Goal: Task Accomplishment & Management: Use online tool/utility

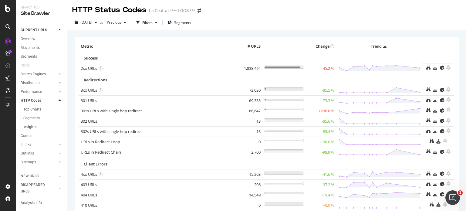
click at [162, 116] on td "302 URLs" at bounding box center [158, 121] width 159 height 10
click at [426, 109] on icon at bounding box center [428, 110] width 4 height 4
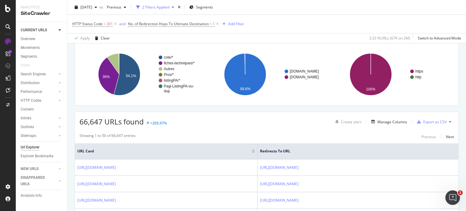
scroll to position [49, 0]
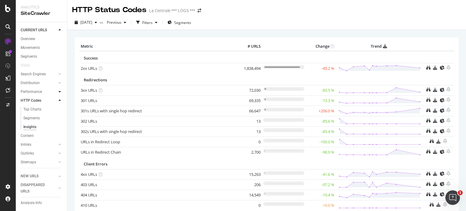
click at [57, 92] on div at bounding box center [60, 92] width 6 height 6
click at [29, 113] on div "Content" at bounding box center [27, 116] width 13 height 6
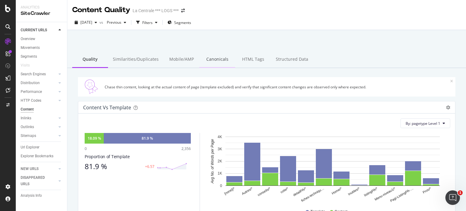
click at [220, 58] on div "Canonicals" at bounding box center [217, 59] width 36 height 17
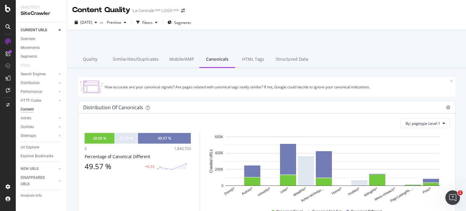
drag, startPoint x: 136, startPoint y: 58, endPoint x: 175, endPoint y: 35, distance: 44.9
click at [175, 35] on div at bounding box center [267, 46] width 384 height 26
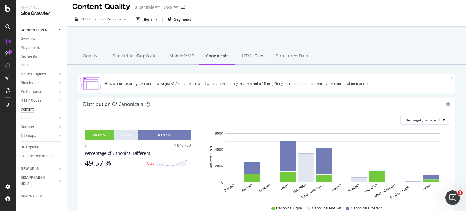
scroll to position [2, 0]
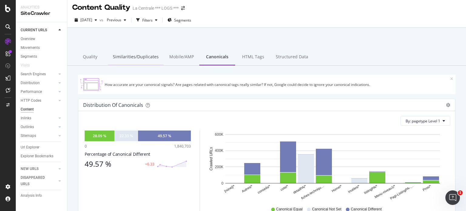
click at [135, 58] on div "Similarities/Duplicates" at bounding box center [135, 57] width 55 height 17
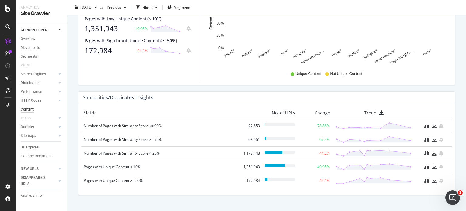
scroll to position [264, 0]
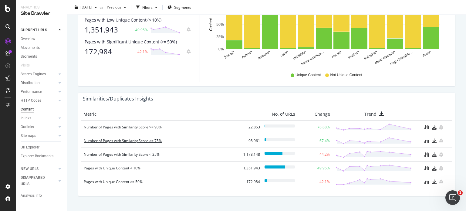
click at [139, 138] on div "Number of Pages with Similarity Score >= 75%" at bounding box center [162, 141] width 156 height 6
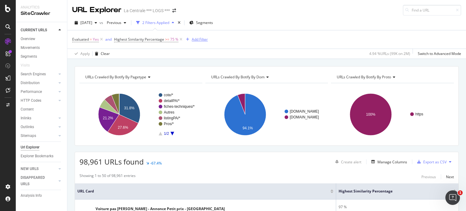
click at [198, 39] on div "Add Filter" at bounding box center [200, 39] width 16 height 5
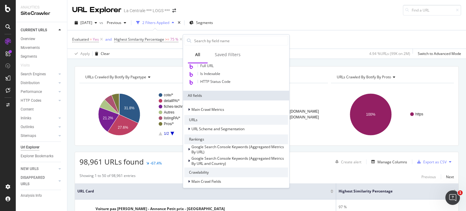
scroll to position [58, 0]
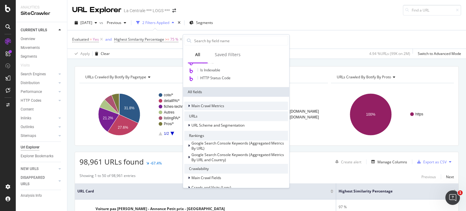
click at [188, 104] on icon at bounding box center [189, 106] width 2 height 4
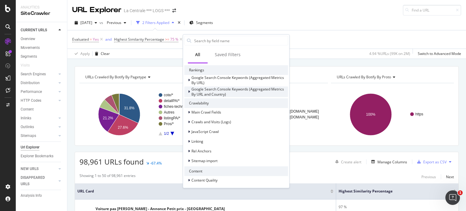
scroll to position [131, 0]
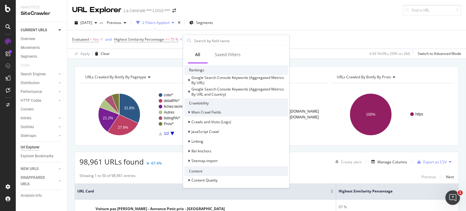
click at [188, 112] on div at bounding box center [190, 112] width 4 height 6
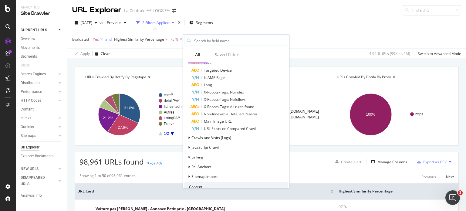
scroll to position [319, 0]
click at [227, 41] on input "text" at bounding box center [240, 40] width 94 height 9
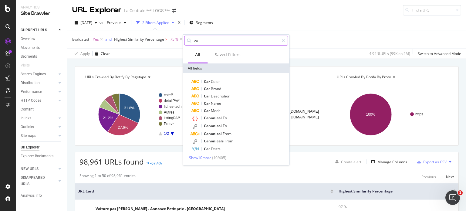
scroll to position [0, 0]
type input "cano"
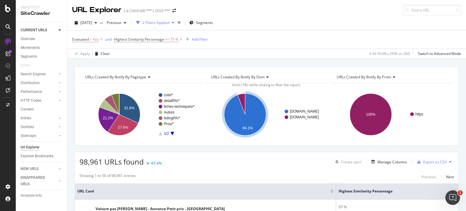
scroll to position [2, 0]
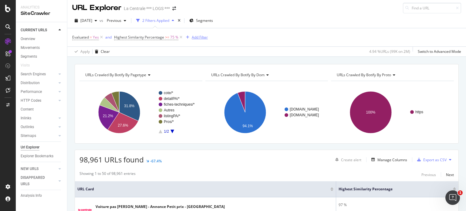
click at [196, 37] on div "Add Filter" at bounding box center [200, 37] width 16 height 5
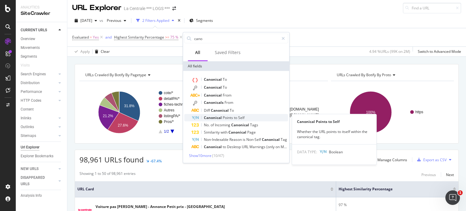
click at [234, 118] on span "Points" at bounding box center [228, 117] width 11 height 5
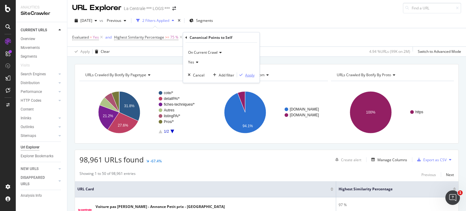
click at [247, 75] on div "Apply" at bounding box center [249, 74] width 9 height 5
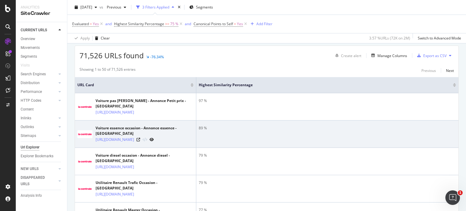
scroll to position [104, 0]
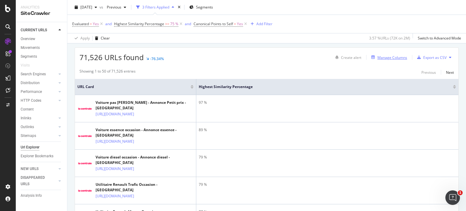
click at [386, 56] on div "Manage Columns" at bounding box center [392, 57] width 30 height 5
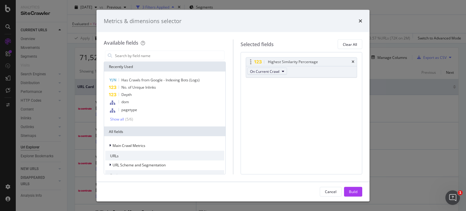
click at [284, 72] on button "On Current Crawl" at bounding box center [267, 71] width 40 height 7
click at [310, 138] on div "Highest Similarity Percentage On Current Crawl You can use this field as a To p…" at bounding box center [301, 113] width 122 height 122
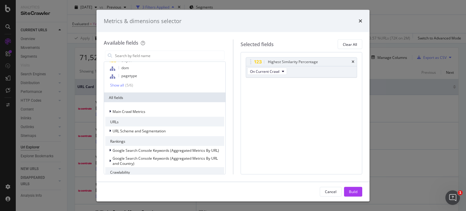
scroll to position [33, 0]
click at [133, 77] on span "pagetype" at bounding box center [129, 76] width 16 height 5
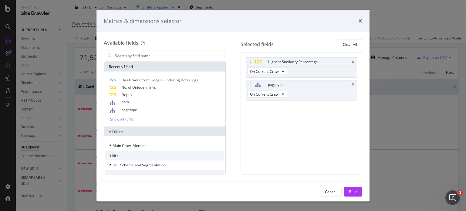
scroll to position [0, 0]
click at [279, 95] on button "On Current Crawl" at bounding box center [267, 93] width 40 height 7
click at [141, 81] on span "Has Crawls from Google - Indexing Bots (Logs)" at bounding box center [160, 79] width 78 height 5
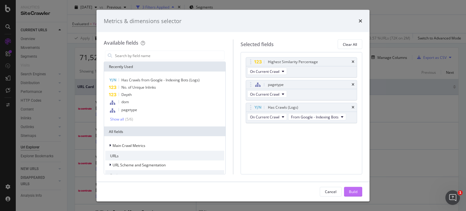
click at [350, 193] on div "Build" at bounding box center [353, 191] width 8 height 5
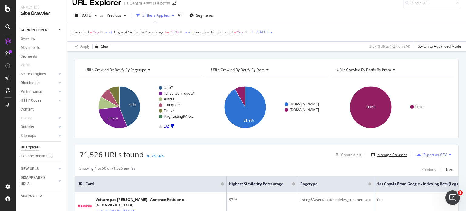
scroll to position [4, 0]
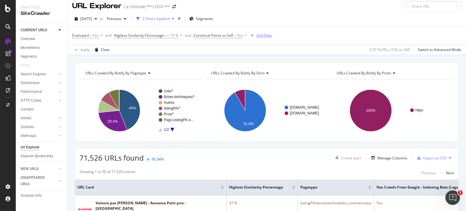
click at [259, 34] on div "Add Filter" at bounding box center [264, 35] width 16 height 5
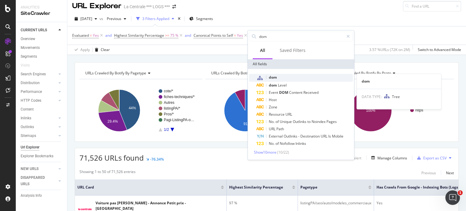
type input "dom"
click at [273, 79] on span "dom" at bounding box center [273, 77] width 8 height 5
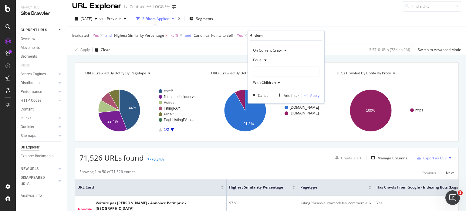
click at [265, 71] on div at bounding box center [286, 71] width 66 height 10
click at [268, 84] on span "[DOMAIN_NAME]" at bounding box center [273, 83] width 29 height 5
click at [309, 93] on div "button" at bounding box center [306, 95] width 8 height 4
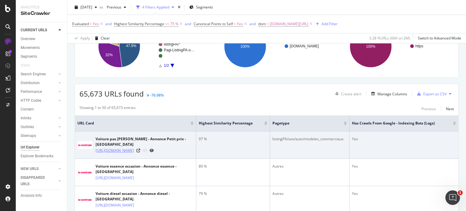
scroll to position [67, 0]
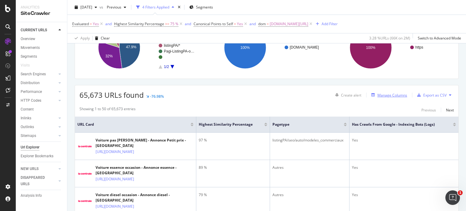
click at [382, 92] on div "Manage Columns" at bounding box center [392, 94] width 30 height 5
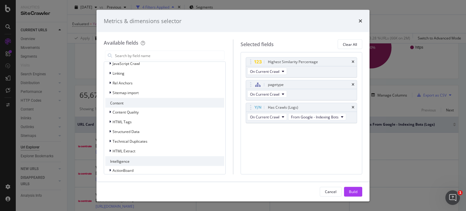
scroll to position [171, 0]
click at [111, 112] on icon "modal" at bounding box center [110, 112] width 2 height 4
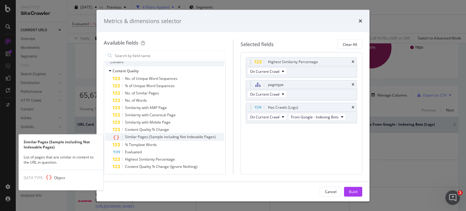
scroll to position [211, 0]
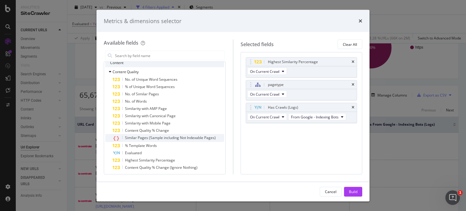
click at [149, 138] on span "Similar Pages (Sample including Not Indexable Pages)" at bounding box center [170, 137] width 91 height 5
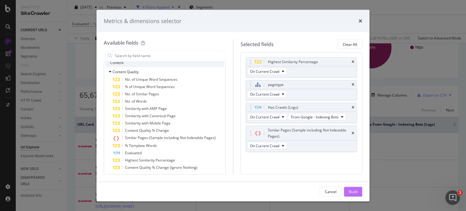
click at [349, 189] on div "Build" at bounding box center [353, 191] width 8 height 5
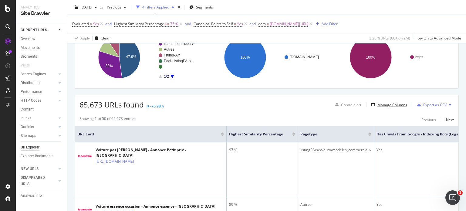
scroll to position [58, 0]
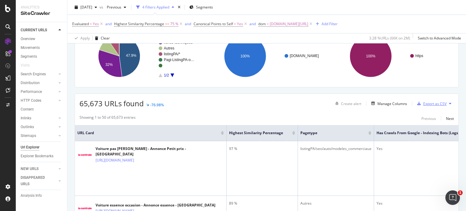
click at [418, 100] on div "Export as CSV" at bounding box center [430, 103] width 32 height 9
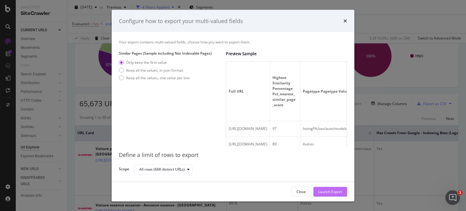
click at [327, 191] on div "Launch Export" at bounding box center [330, 191] width 24 height 5
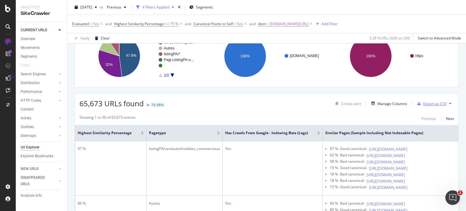
scroll to position [0, 152]
